Goal: Obtain resource: Obtain resource

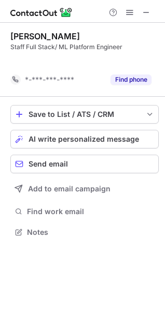
scroll to position [209, 165]
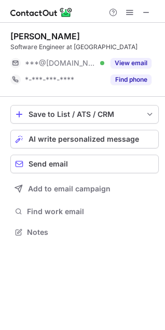
scroll to position [225, 165]
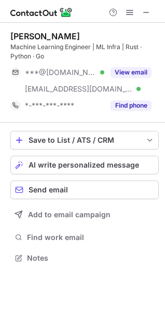
scroll to position [251, 165]
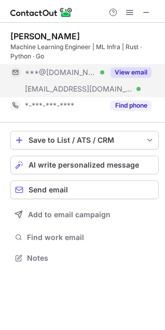
click at [132, 75] on button "View email" at bounding box center [130, 72] width 41 height 10
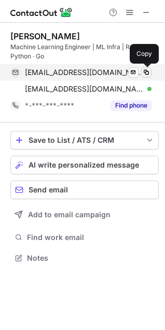
click at [147, 71] on span at bounding box center [146, 72] width 8 height 8
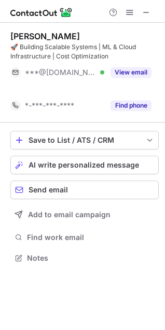
scroll to position [235, 165]
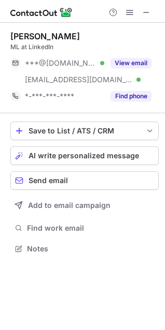
scroll to position [242, 165]
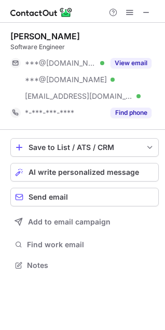
scroll to position [258, 165]
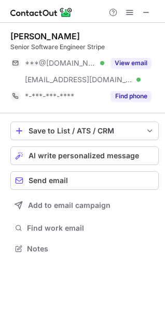
scroll to position [225, 165]
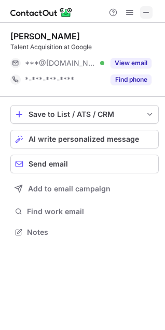
click at [147, 11] on span at bounding box center [146, 12] width 8 height 8
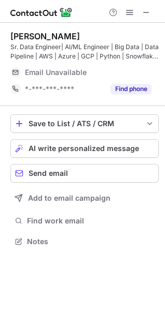
scroll to position [235, 165]
